Goal: Complete application form: Complete application form

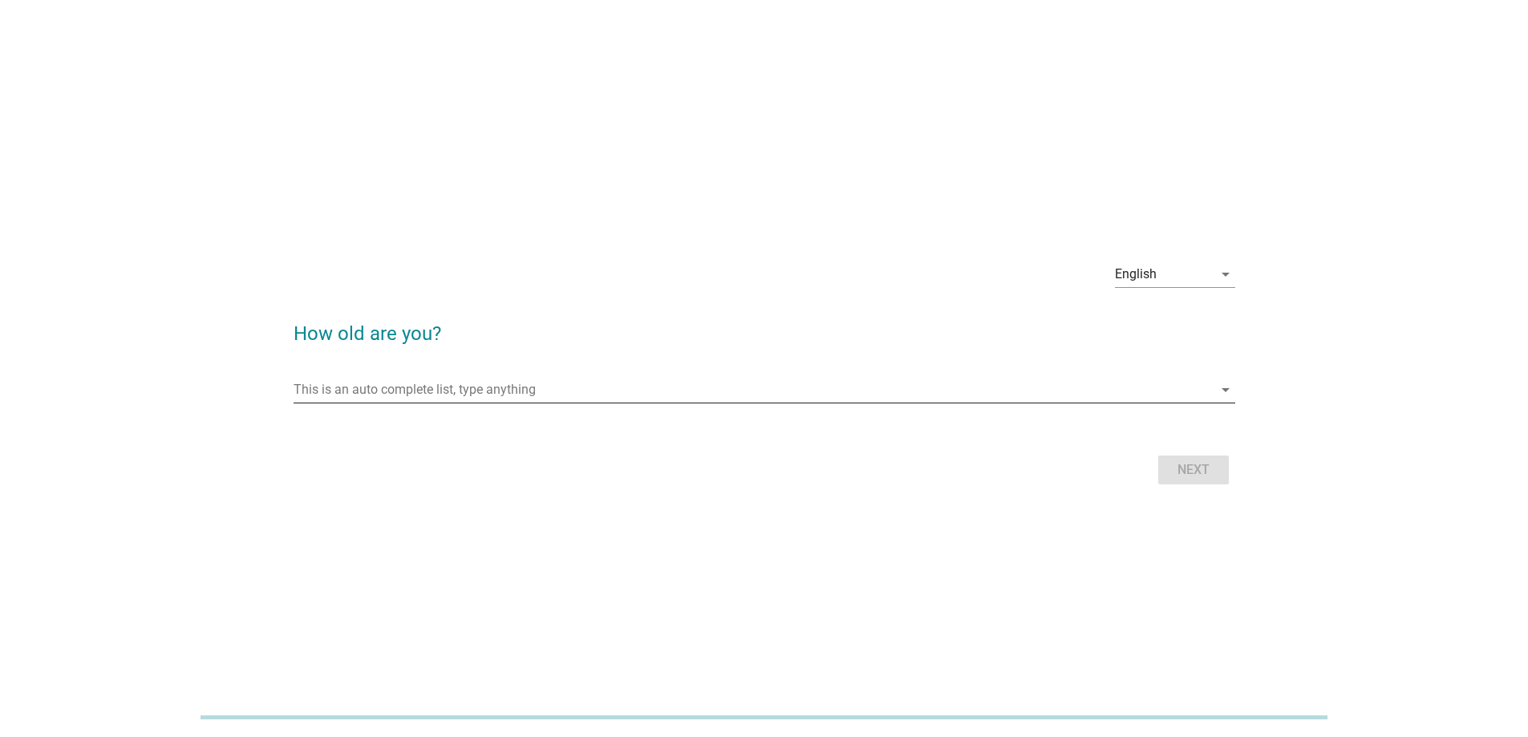
click at [640, 387] on input "This is an auto complete list, type anything" at bounding box center [753, 390] width 919 height 26
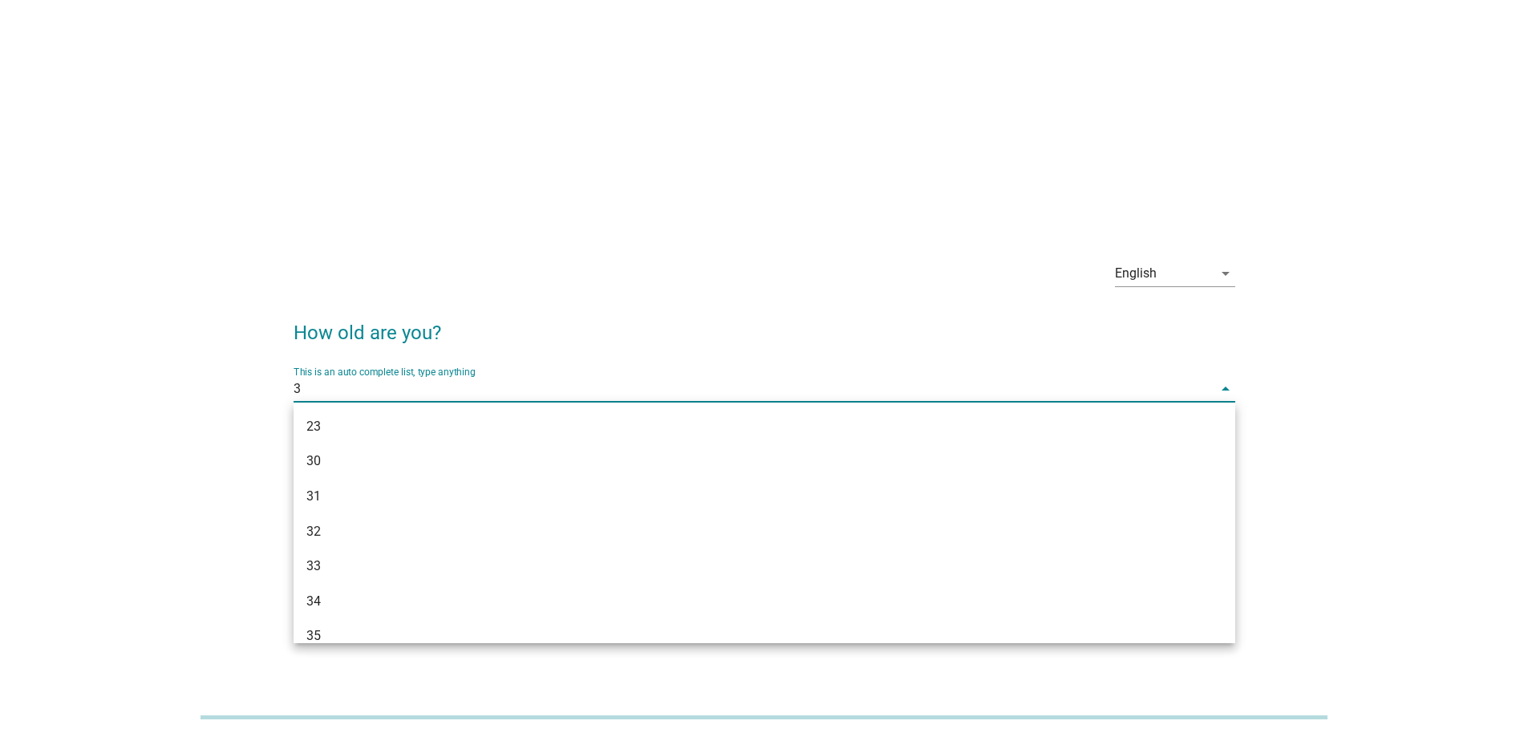
type input "33"
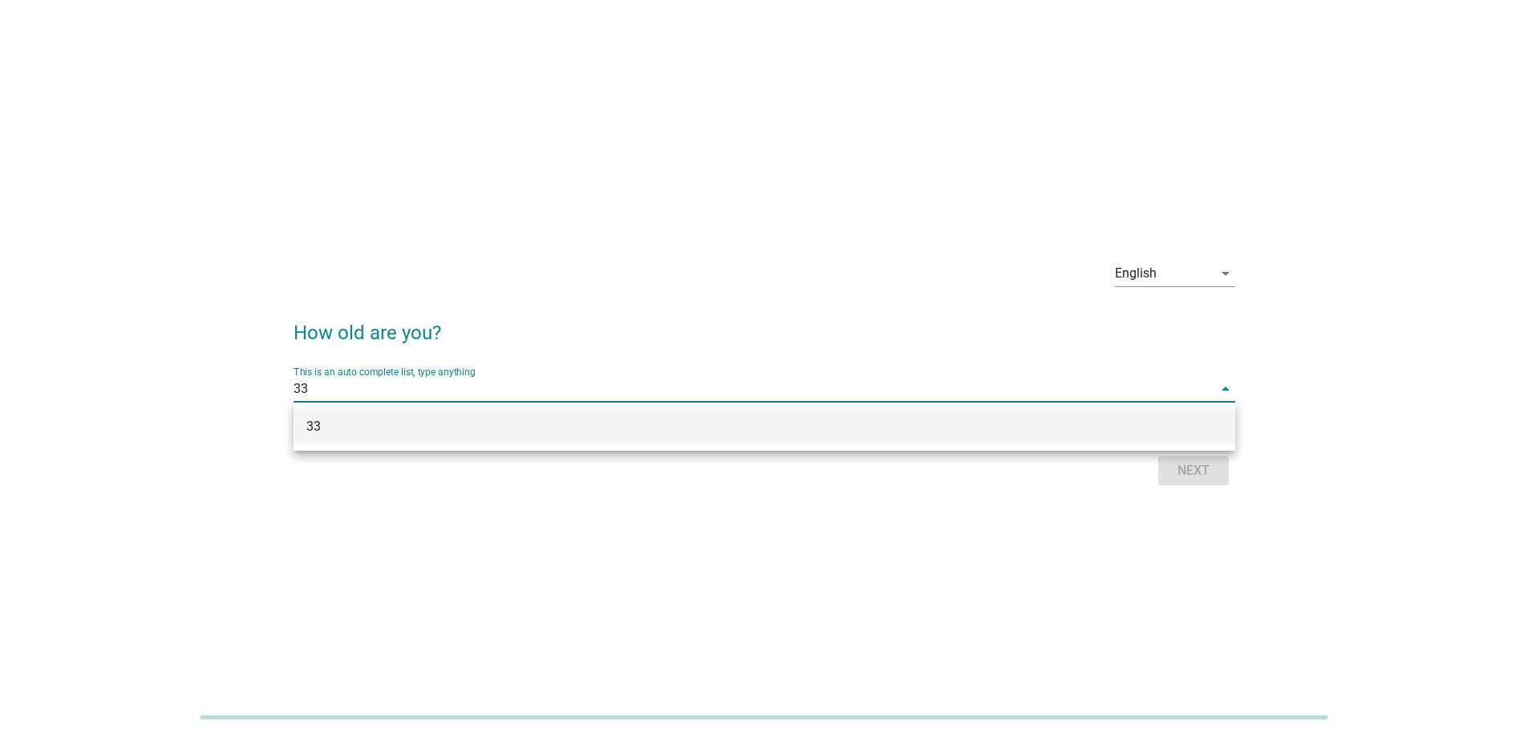
drag, startPoint x: 910, startPoint y: 426, endPoint x: 987, endPoint y: 436, distance: 77.7
click at [913, 428] on div "33" at bounding box center [726, 426] width 840 height 19
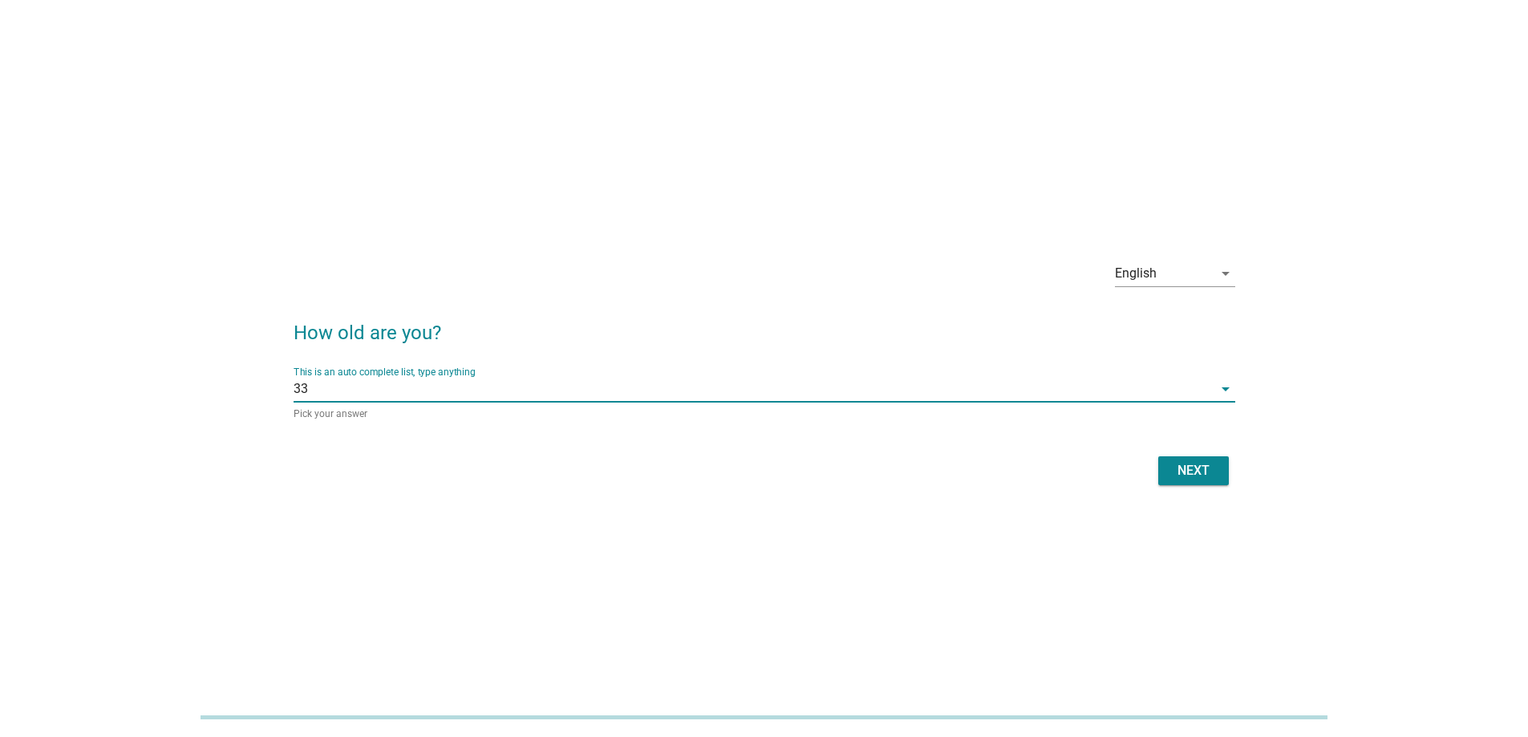
click at [1184, 464] on div "Next" at bounding box center [1193, 470] width 45 height 19
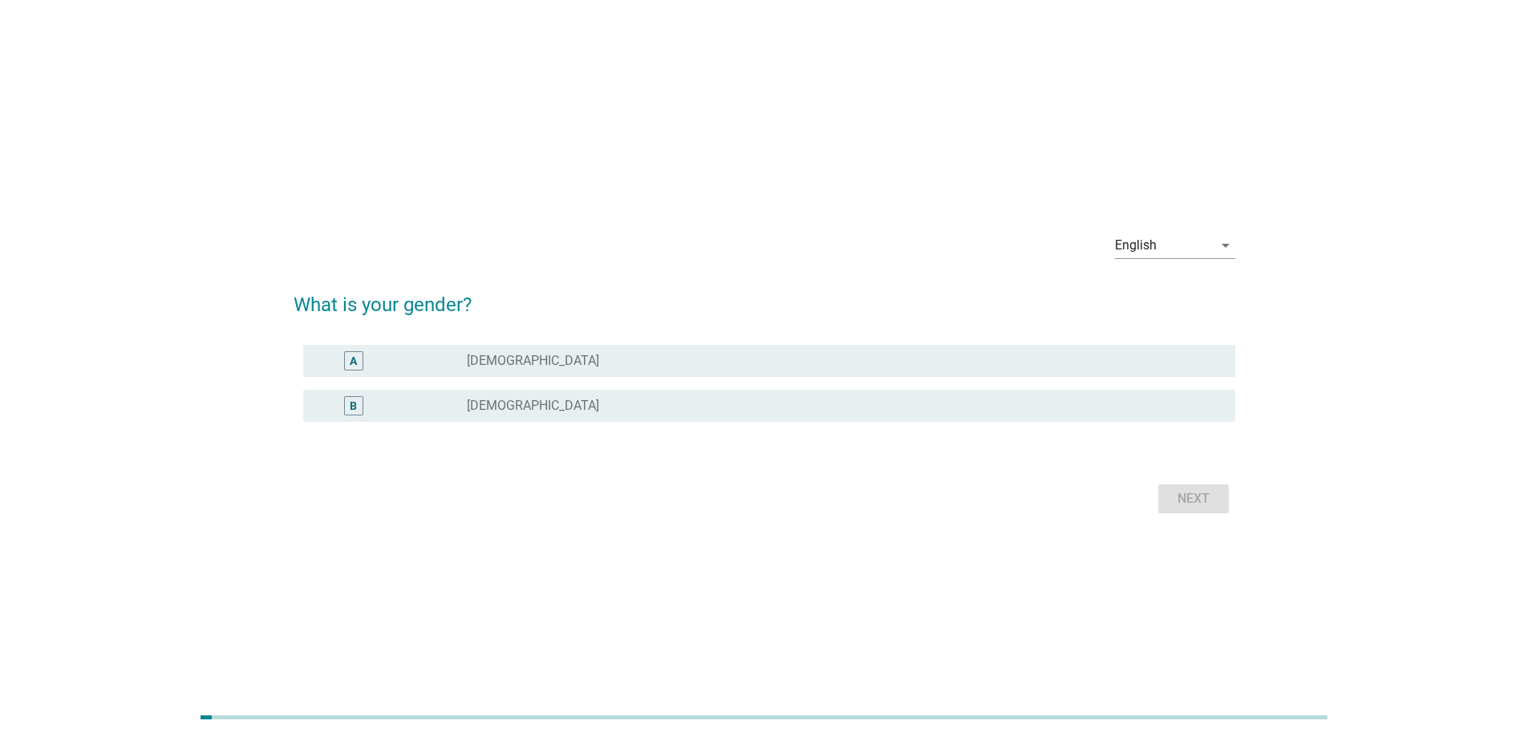
click at [801, 426] on div "B radio_button_unchecked [DEMOGRAPHIC_DATA]" at bounding box center [765, 405] width 942 height 45
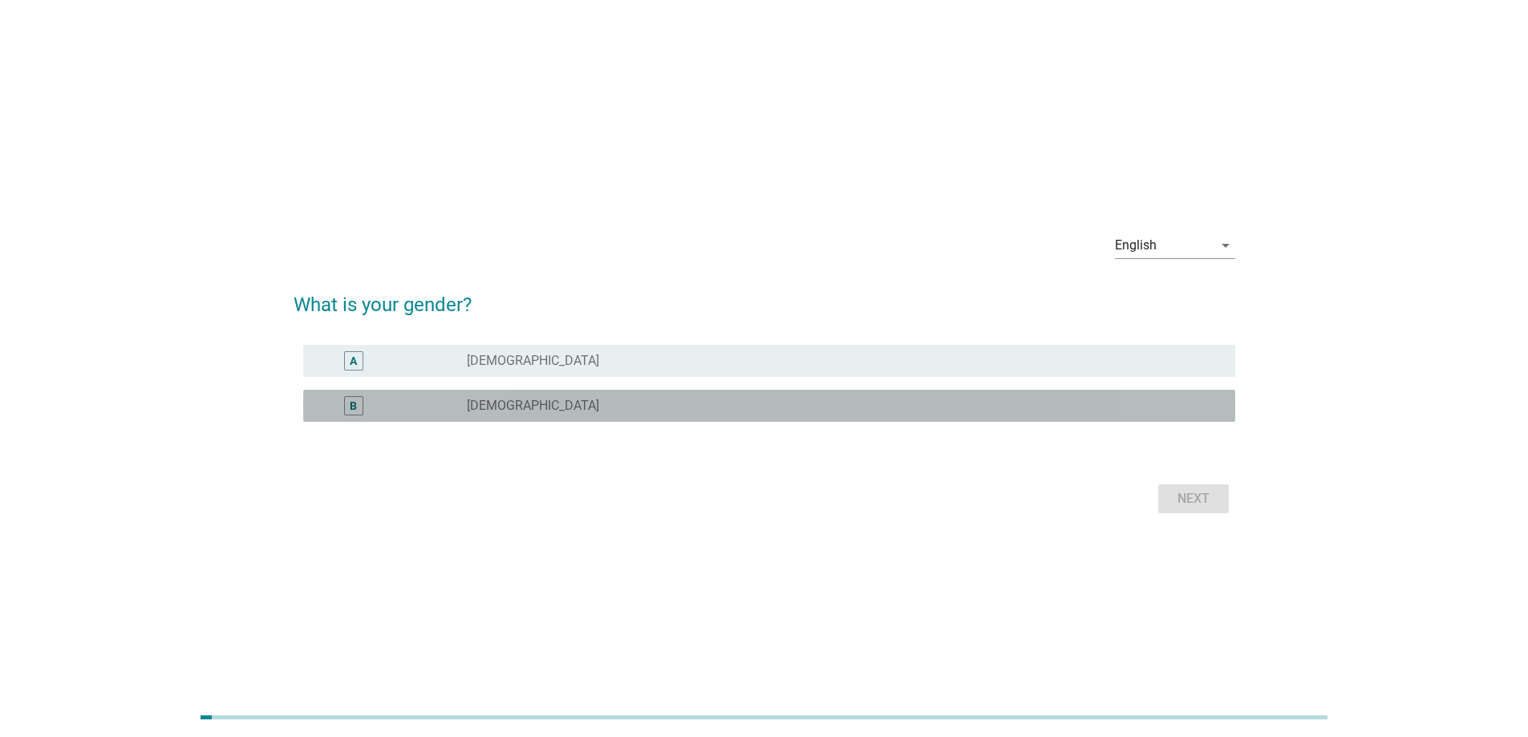
click at [796, 403] on div "radio_button_unchecked [DEMOGRAPHIC_DATA]" at bounding box center [838, 406] width 743 height 16
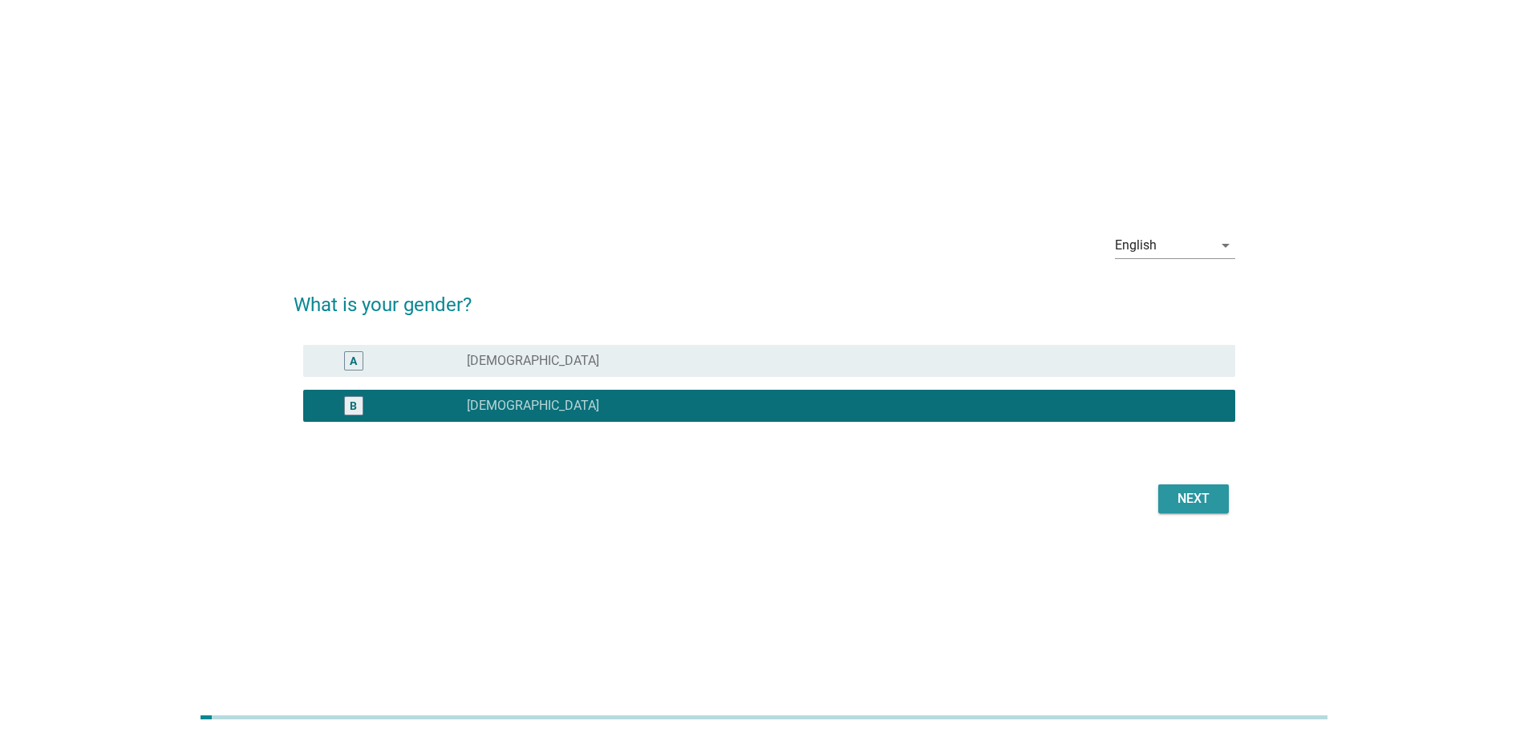
click at [1200, 491] on div "Next" at bounding box center [1193, 498] width 45 height 19
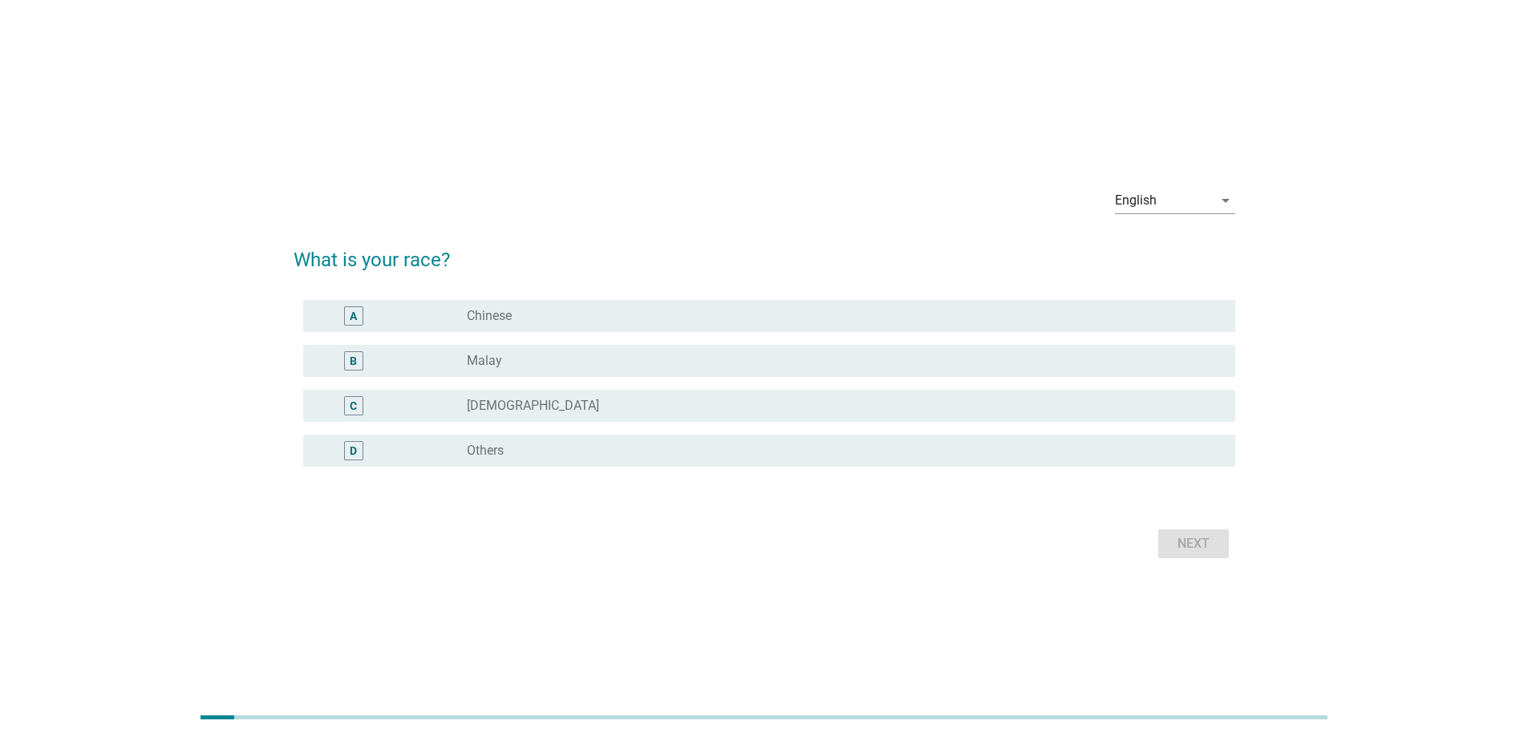
click at [841, 358] on div "radio_button_unchecked Malay" at bounding box center [838, 361] width 743 height 16
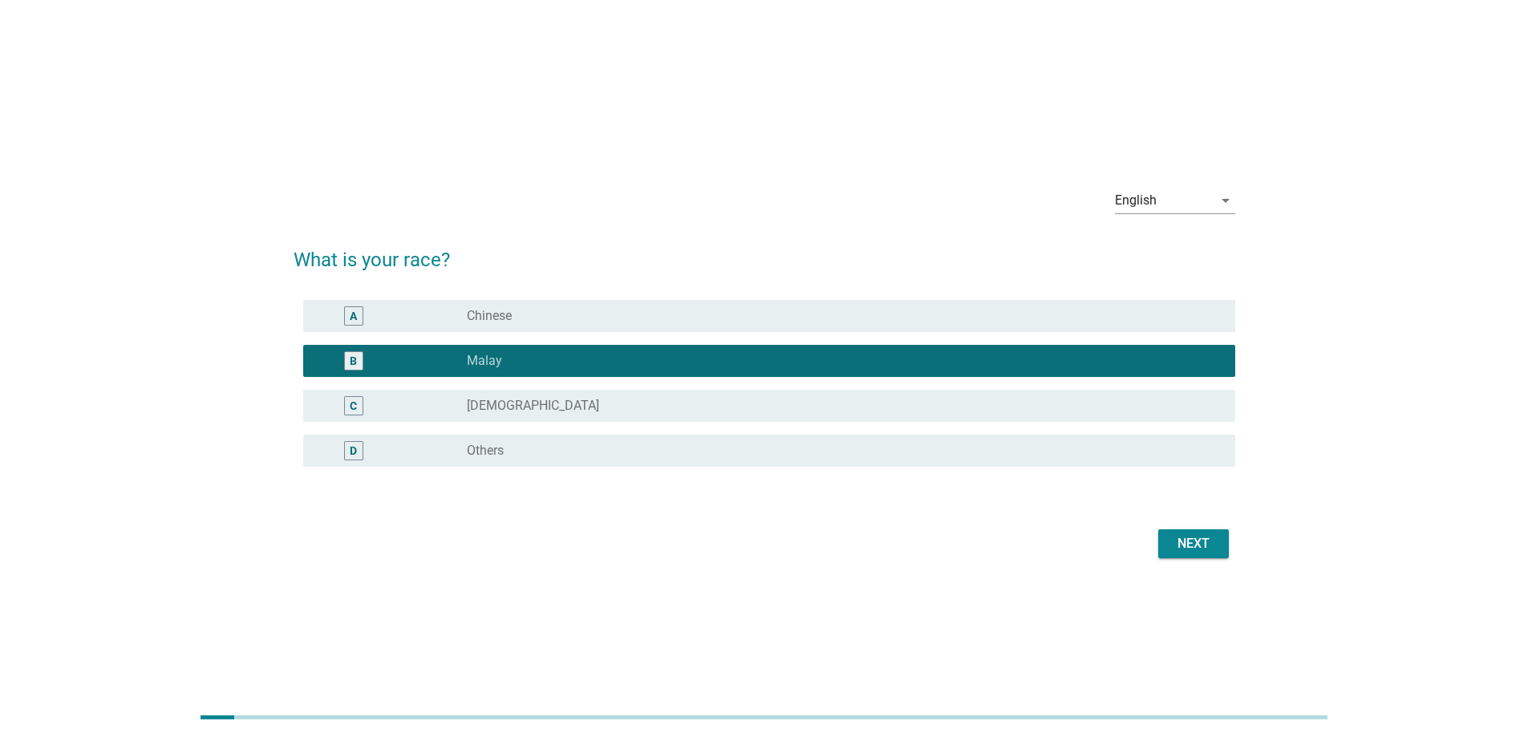
click at [1184, 539] on div "Next" at bounding box center [1193, 543] width 45 height 19
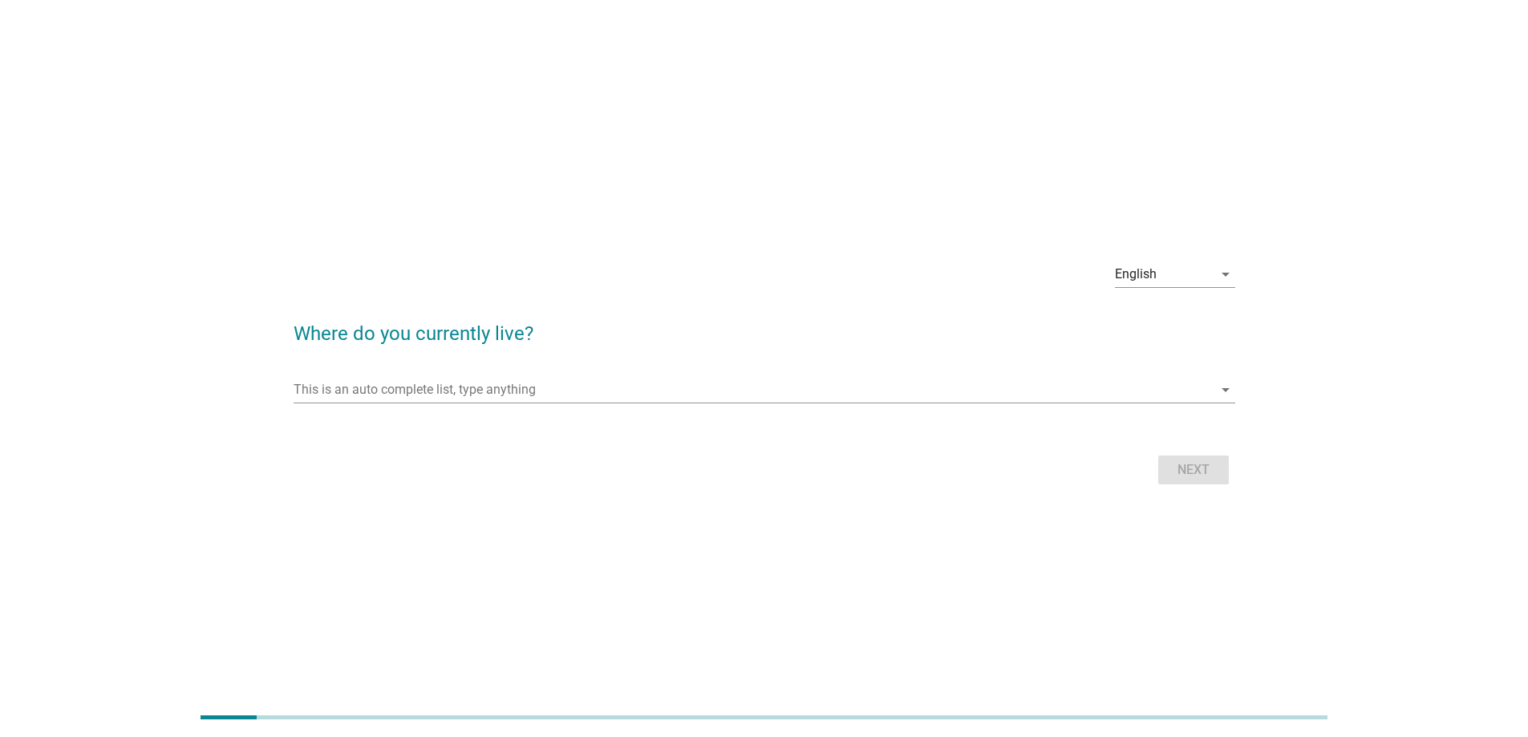
click at [687, 373] on div "This is an auto complete list, type anything arrow_drop_down" at bounding box center [765, 392] width 942 height 51
click at [686, 383] on input "This is an auto complete list, type anything" at bounding box center [753, 390] width 919 height 26
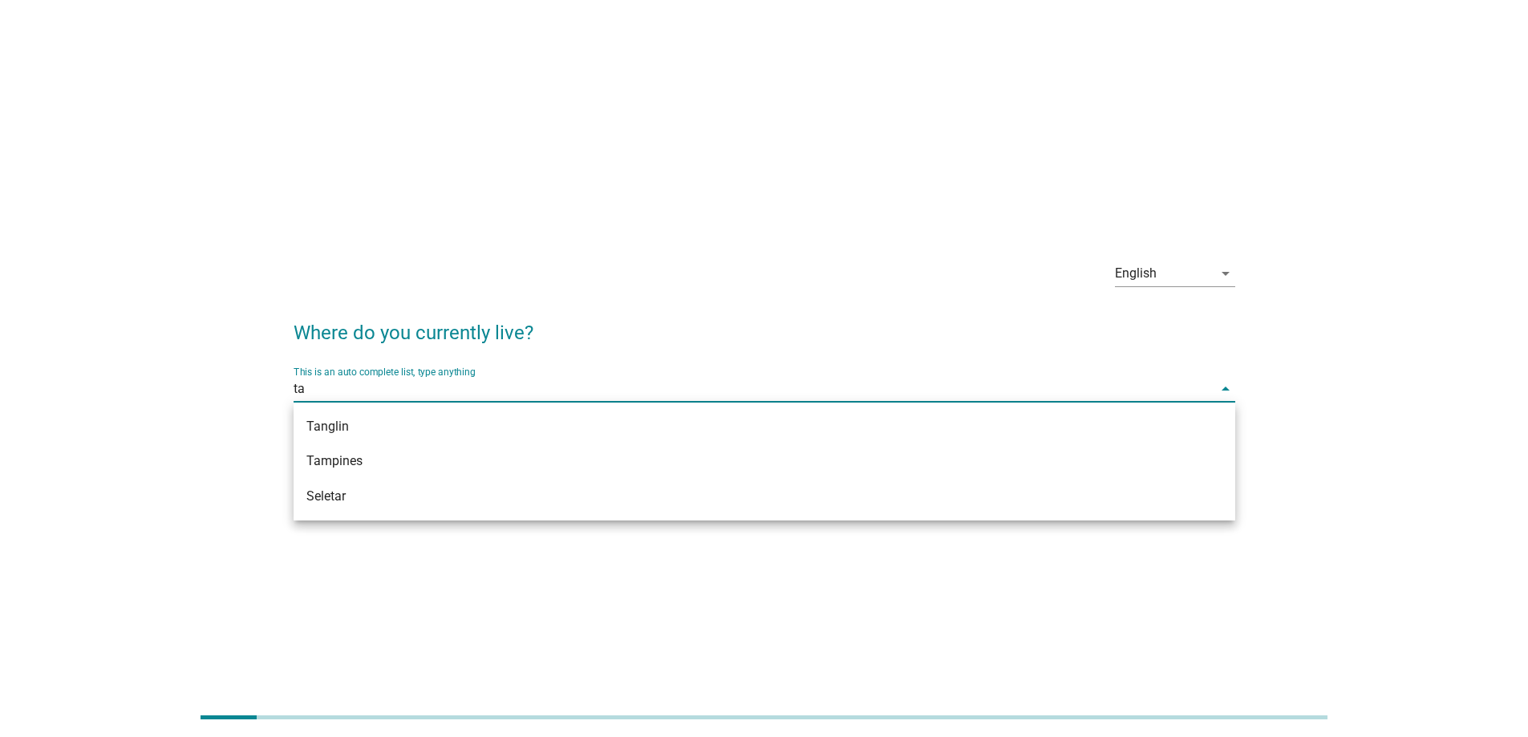
type input "tam"
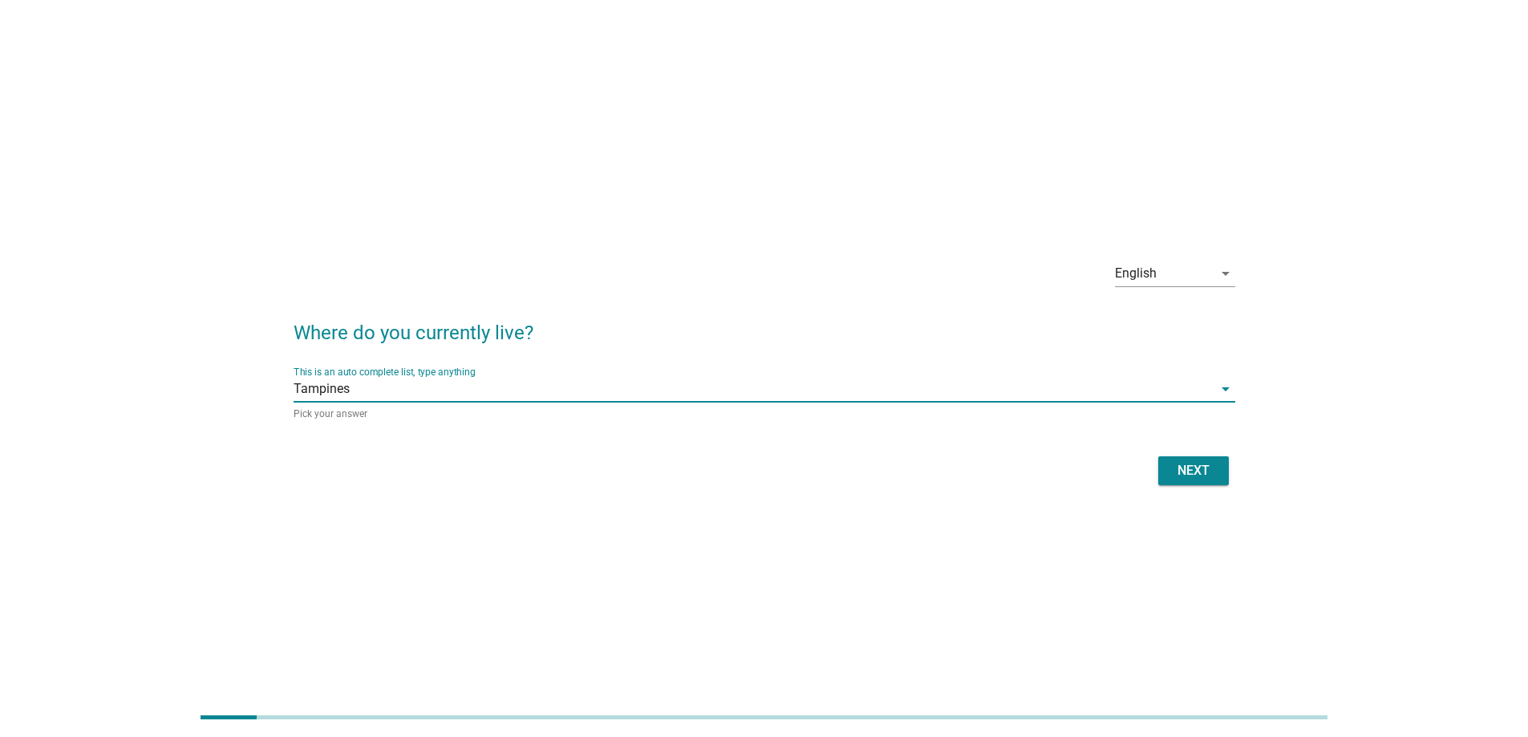
click at [1165, 471] on button "Next" at bounding box center [1193, 470] width 71 height 29
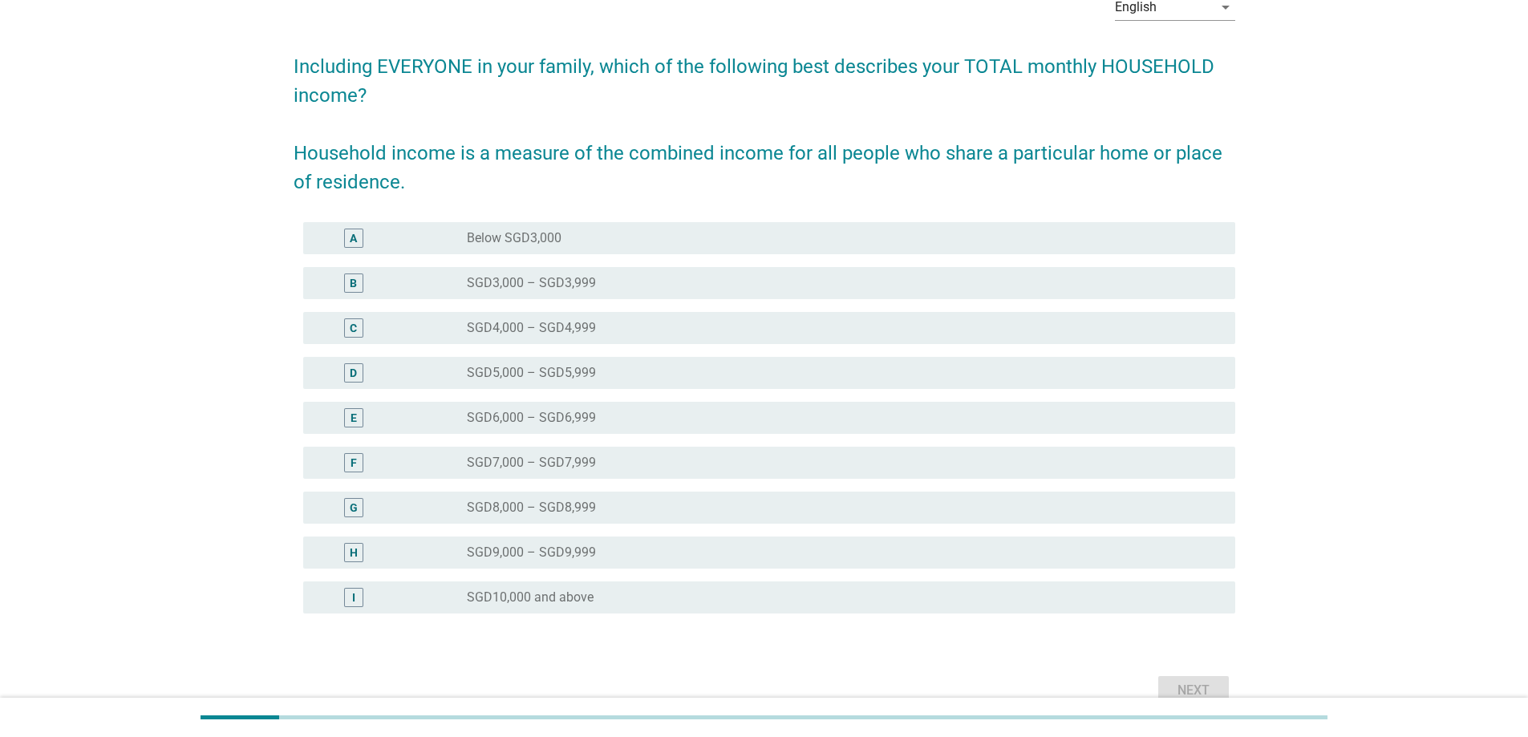
scroll to position [140, 0]
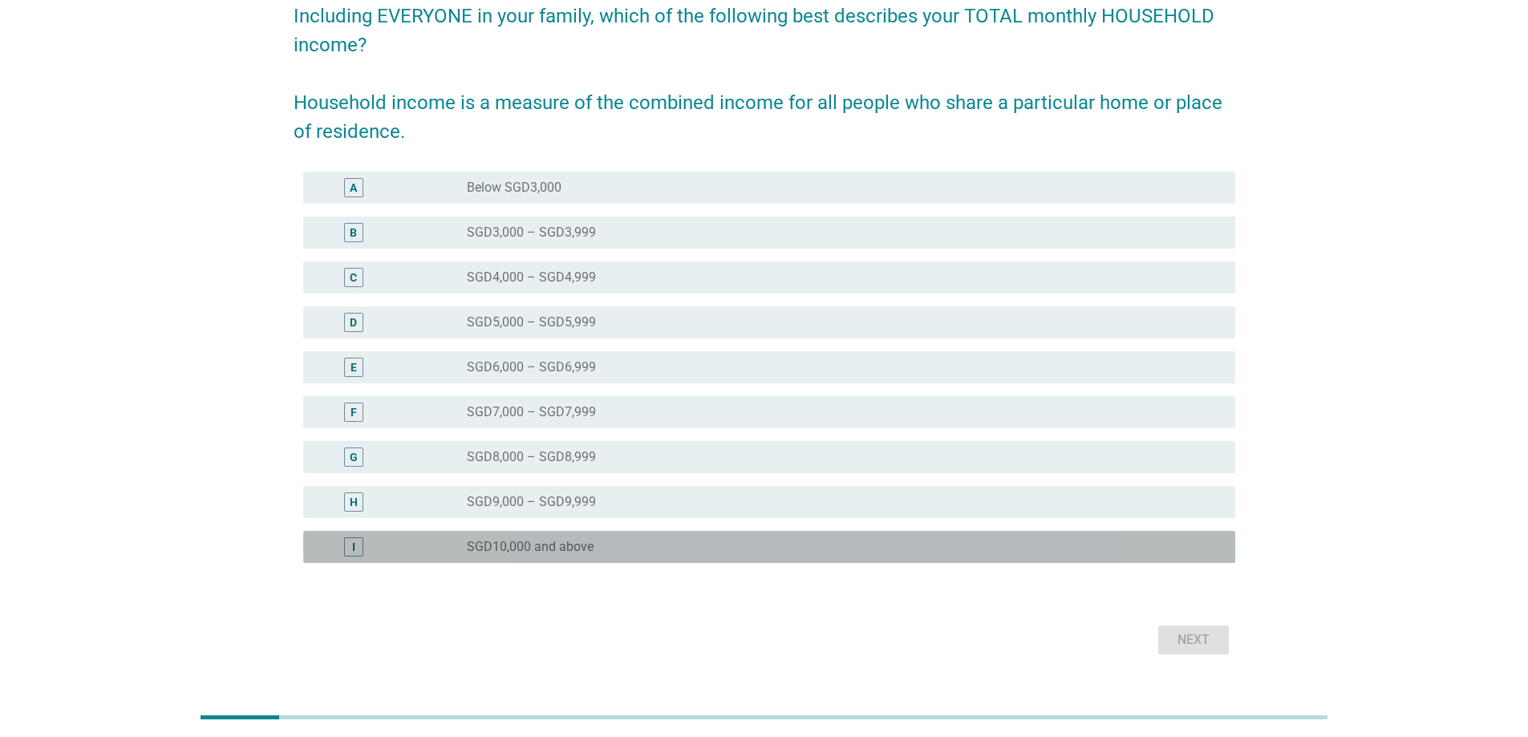
click at [643, 541] on div "radio_button_unchecked SGD10,000 and above" at bounding box center [838, 547] width 743 height 16
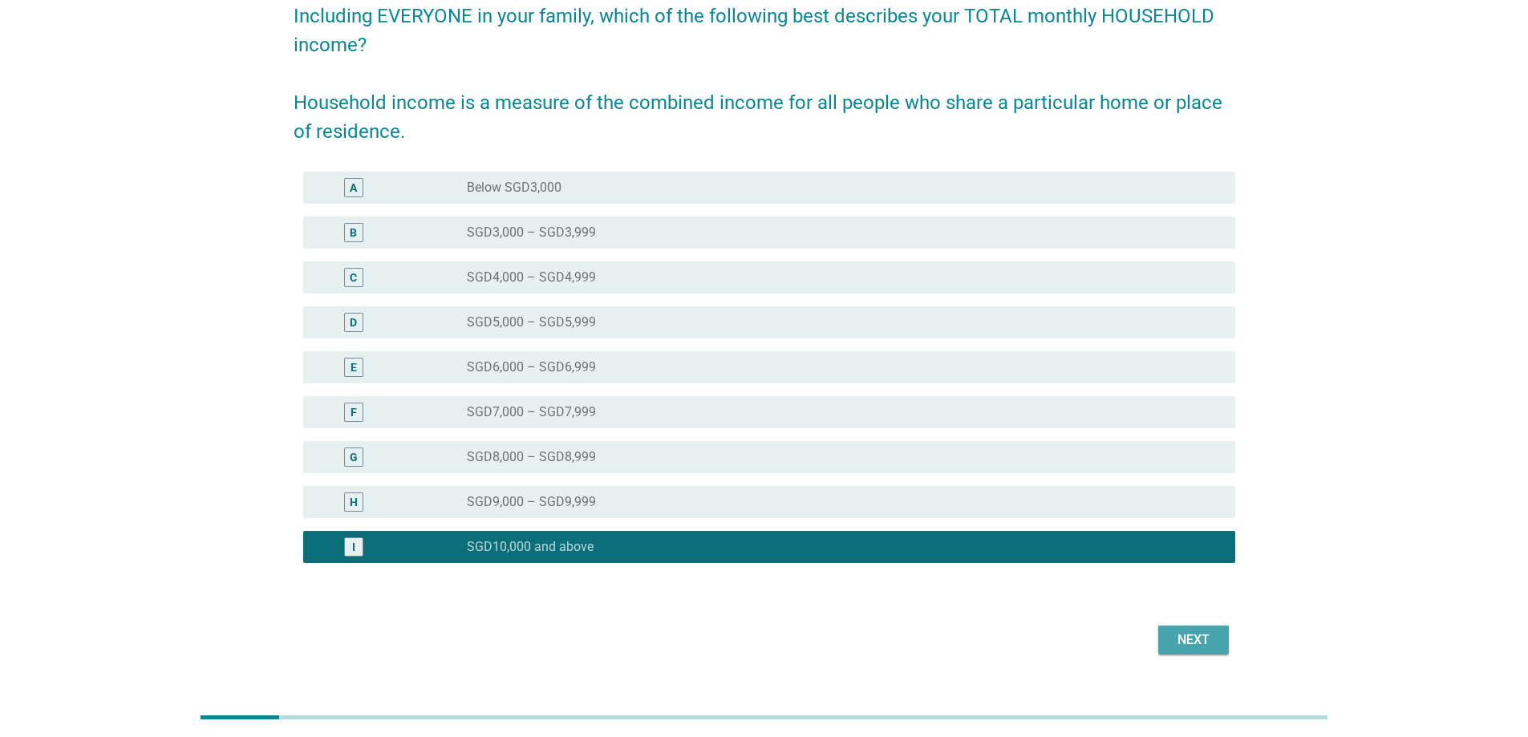
click at [1207, 642] on div "Next" at bounding box center [1193, 640] width 45 height 19
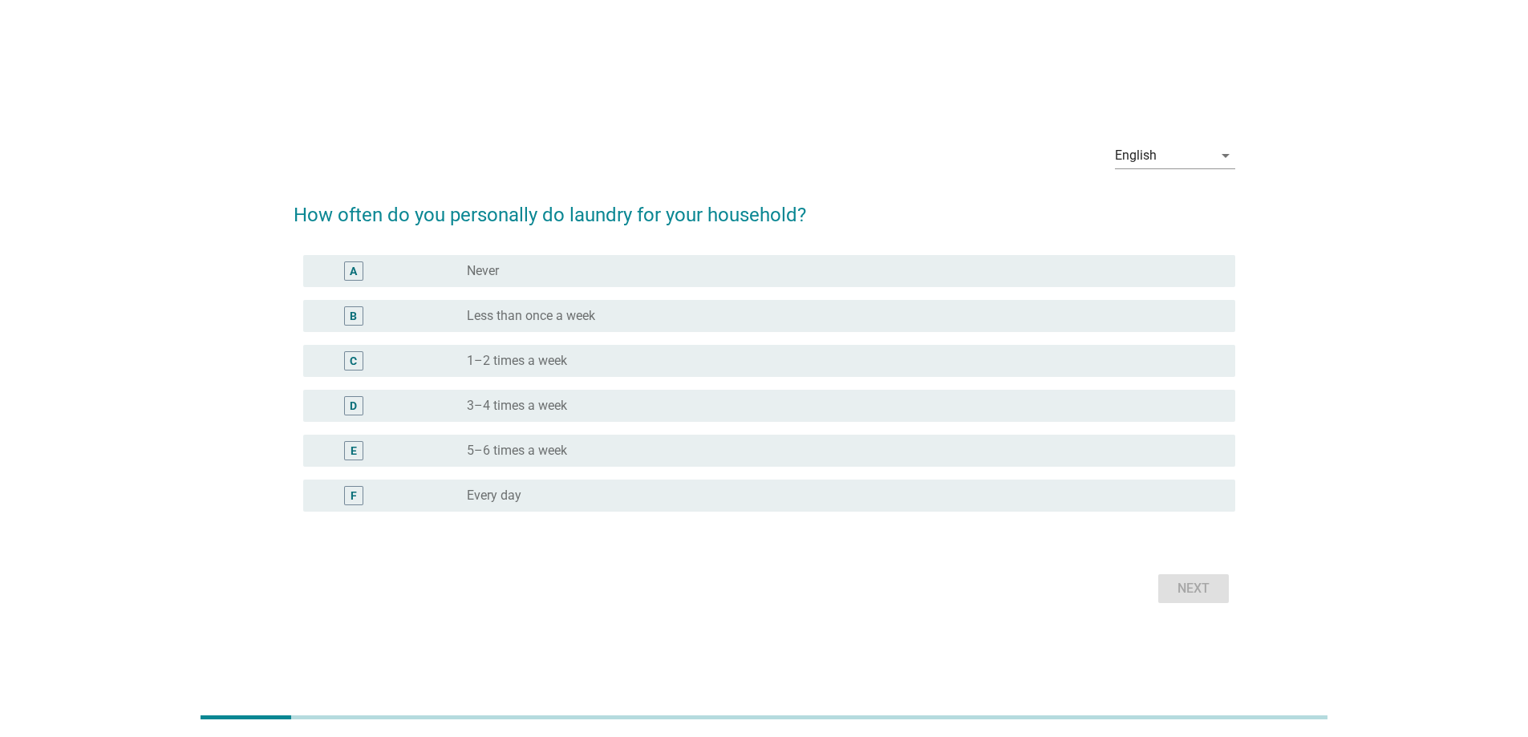
click at [550, 355] on label "1–2 times a week" at bounding box center [517, 361] width 100 height 16
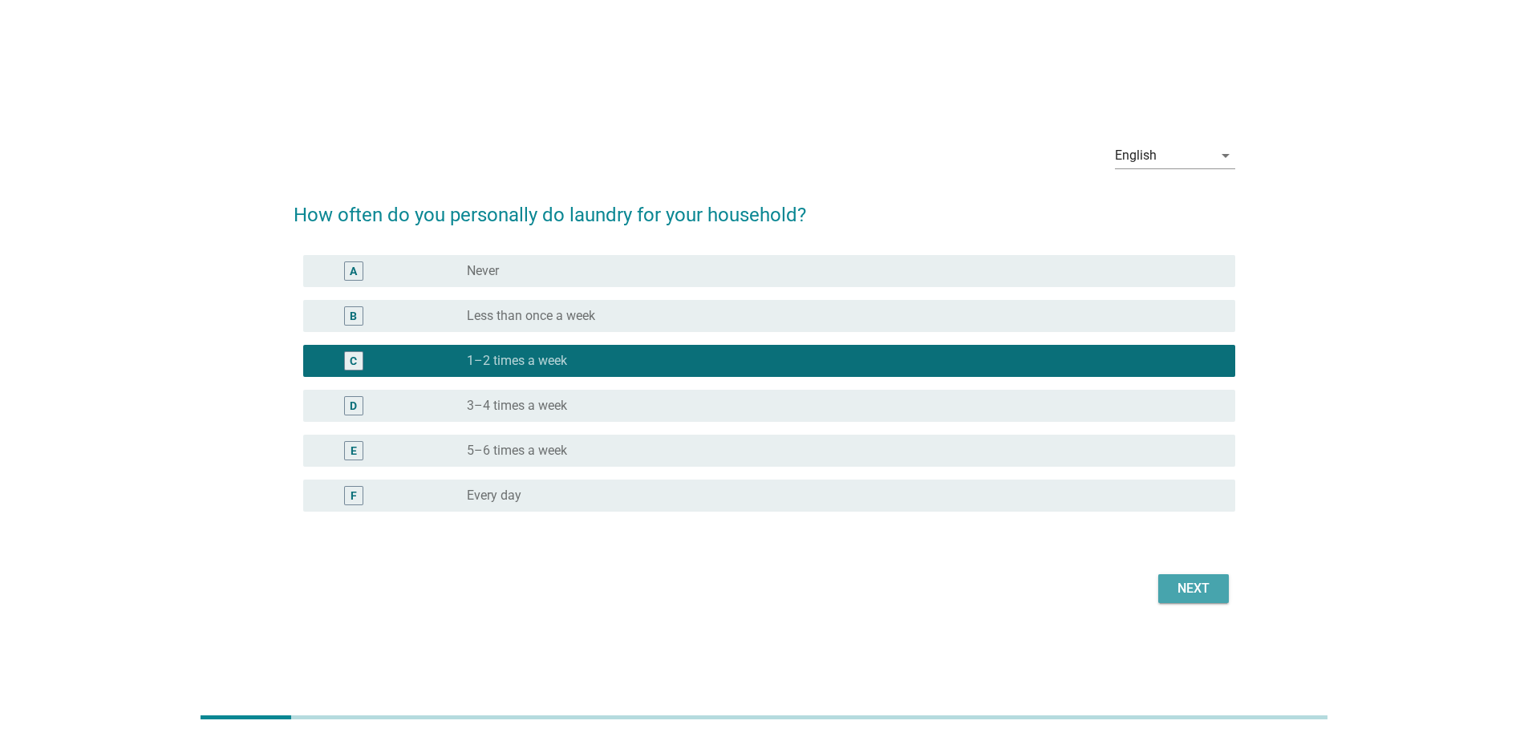
click at [1180, 582] on div "Next" at bounding box center [1193, 588] width 45 height 19
